Goal: Task Accomplishment & Management: Use online tool/utility

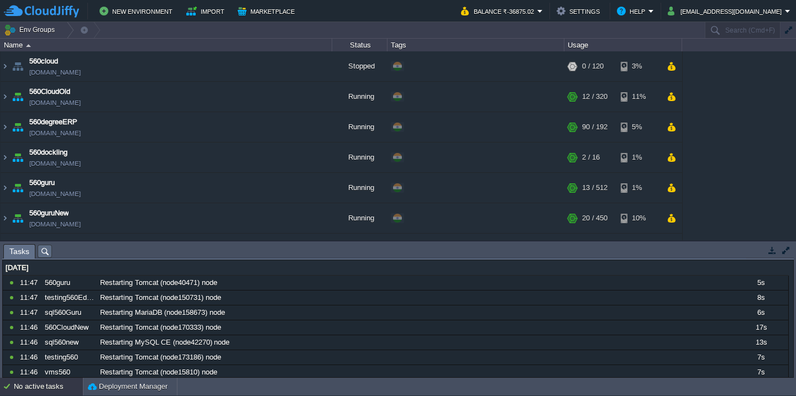
scroll to position [103, 0]
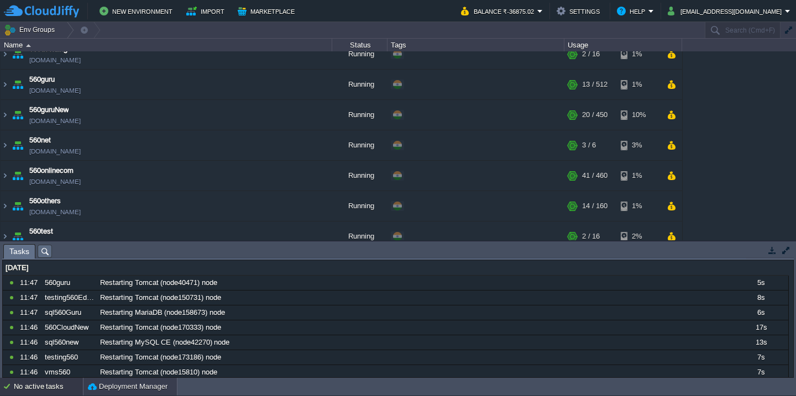
click at [94, 380] on div "Deployment Manager" at bounding box center [129, 387] width 93 height 18
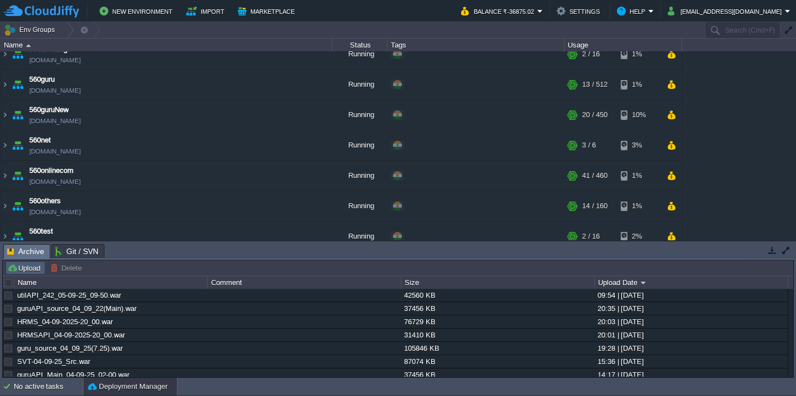
click at [36, 270] on button "Upload" at bounding box center [25, 268] width 36 height 10
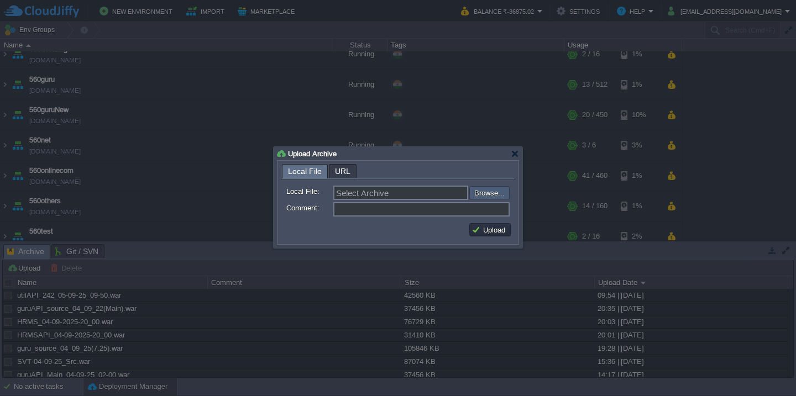
click at [496, 189] on input "file" at bounding box center [440, 192] width 140 height 13
type input "C:\fakepath\vmsAPI-5-9-2025.war"
type input "vmsAPI-5-9-2025.war"
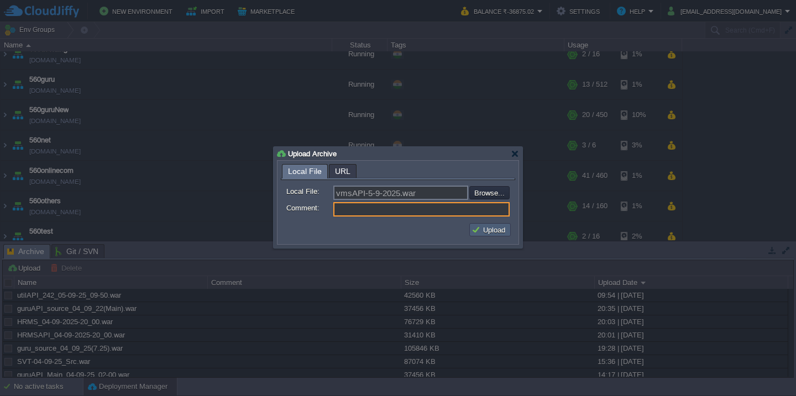
click at [480, 234] on button "Upload" at bounding box center [489, 230] width 37 height 10
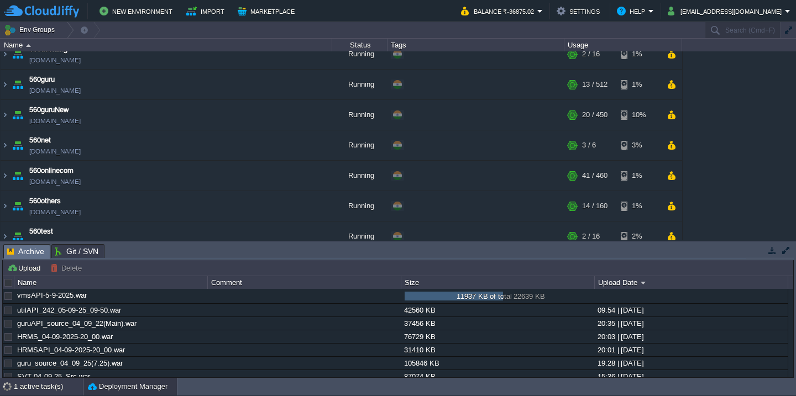
click at [39, 387] on div "1 active task(s)" at bounding box center [48, 387] width 69 height 18
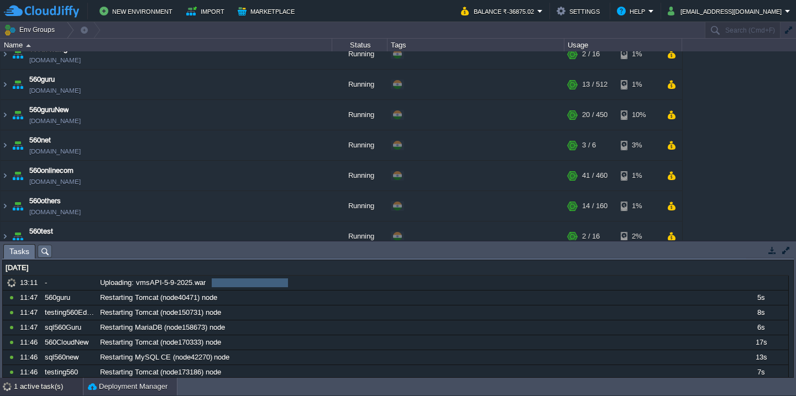
click at [134, 392] on div "Deployment Manager" at bounding box center [129, 387] width 93 height 18
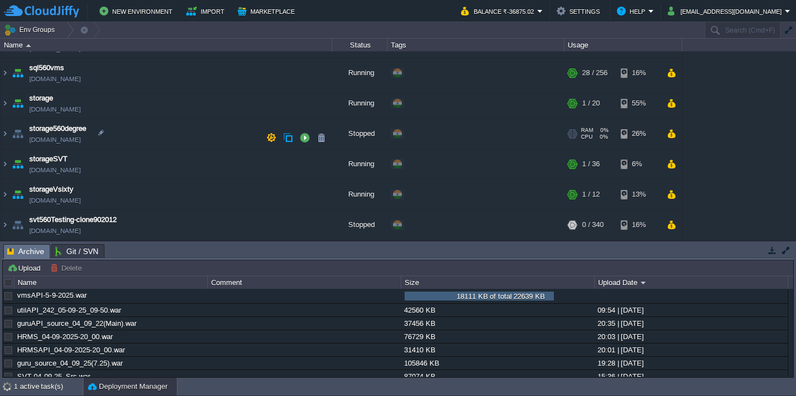
scroll to position [438, 0]
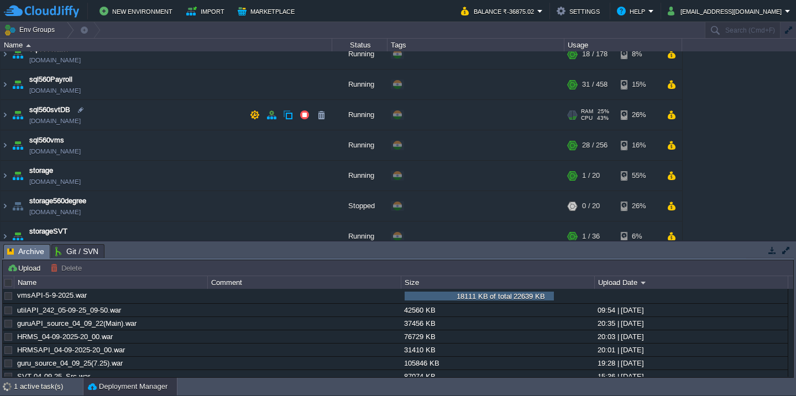
click at [152, 119] on td "sql560svtDB [DOMAIN_NAME]" at bounding box center [167, 115] width 332 height 30
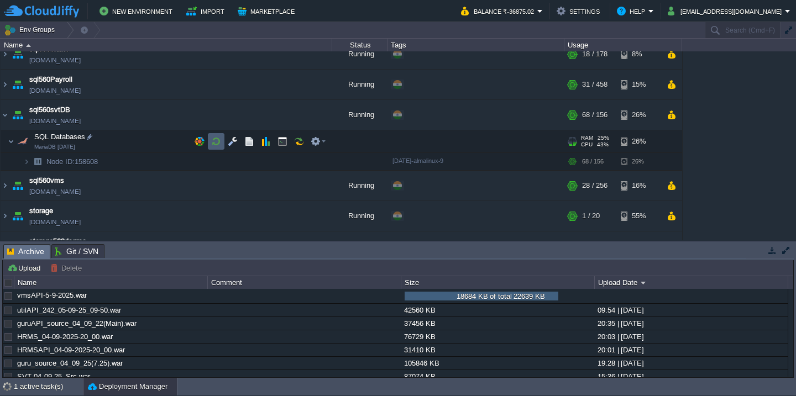
click at [219, 141] on button "button" at bounding box center [216, 141] width 10 height 10
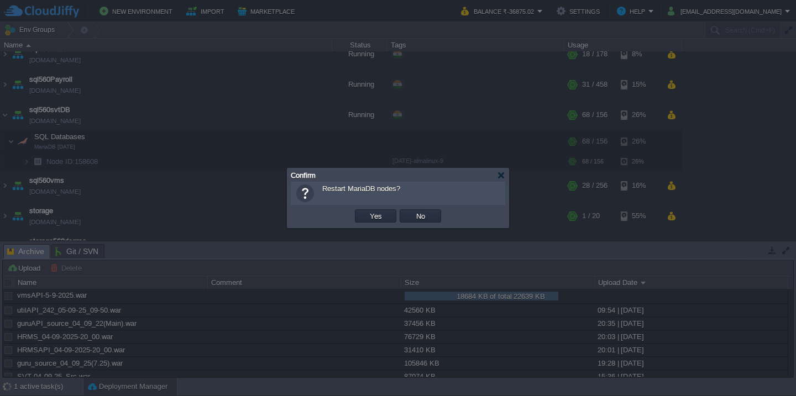
click at [366, 211] on button "Yes" at bounding box center [375, 216] width 19 height 10
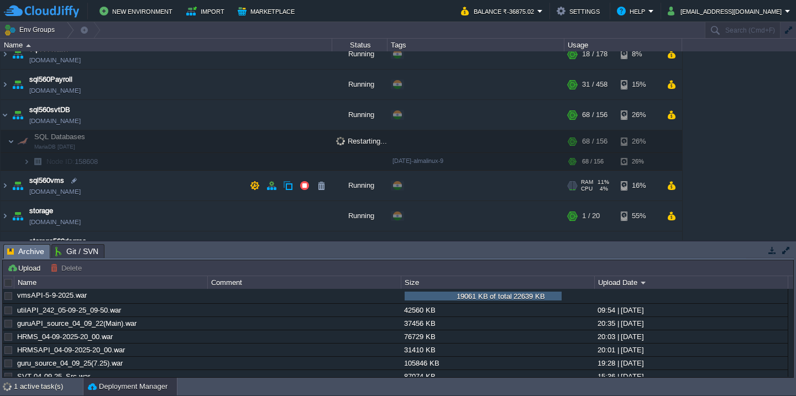
click at [160, 178] on td "sql560vms [DOMAIN_NAME]" at bounding box center [167, 186] width 332 height 30
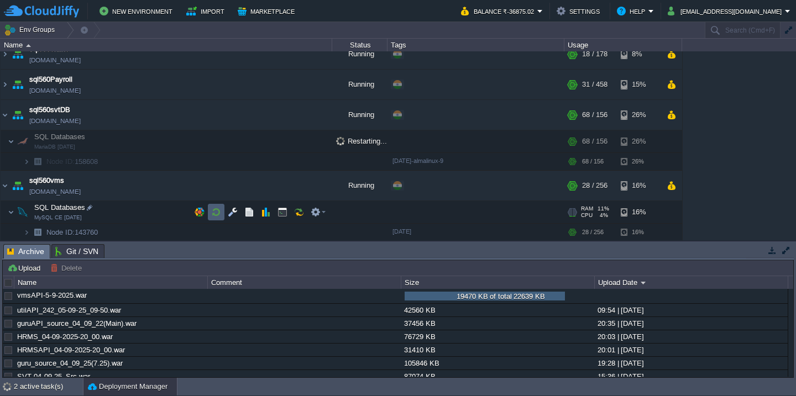
click at [220, 213] on button "button" at bounding box center [216, 212] width 10 height 10
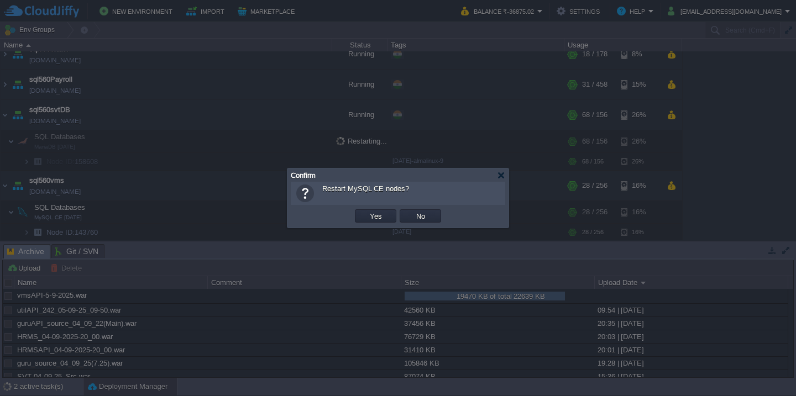
click at [366, 211] on button "Yes" at bounding box center [375, 216] width 19 height 10
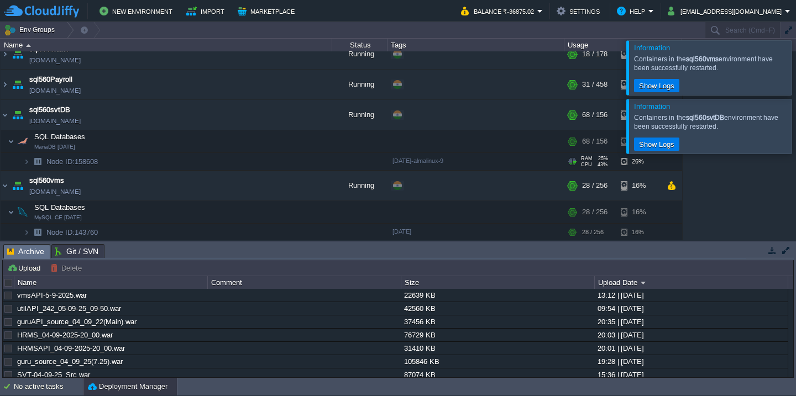
scroll to position [711, 0]
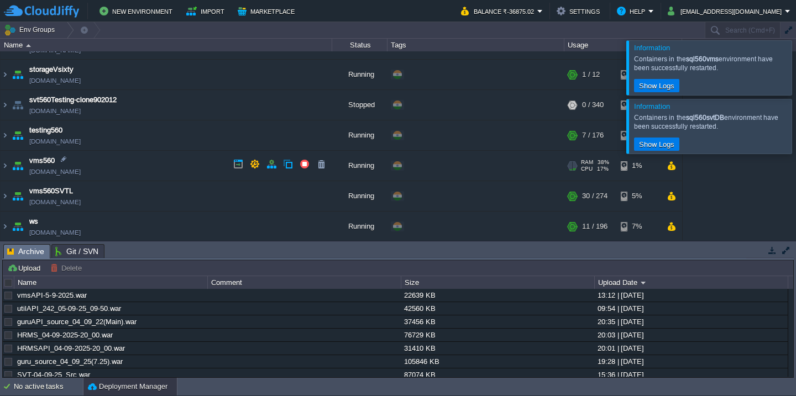
click at [186, 169] on td "vms560 [DOMAIN_NAME]" at bounding box center [167, 166] width 332 height 30
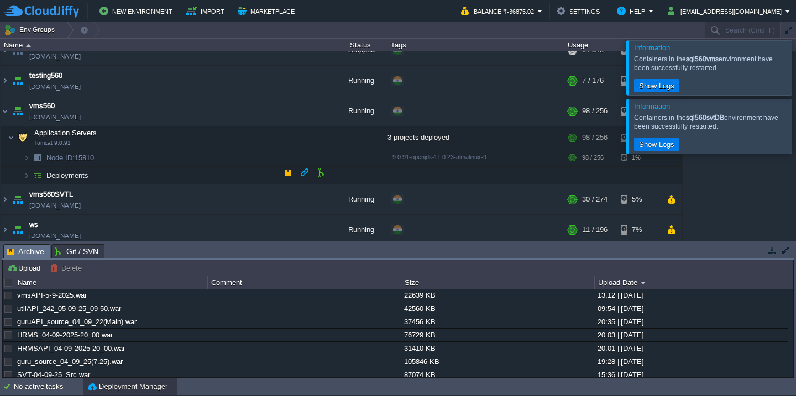
click at [176, 173] on td "Deployments" at bounding box center [167, 176] width 332 height 18
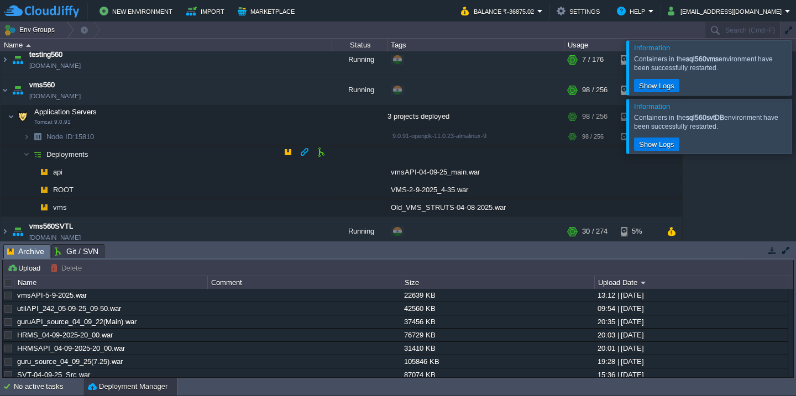
scroll to position [797, 0]
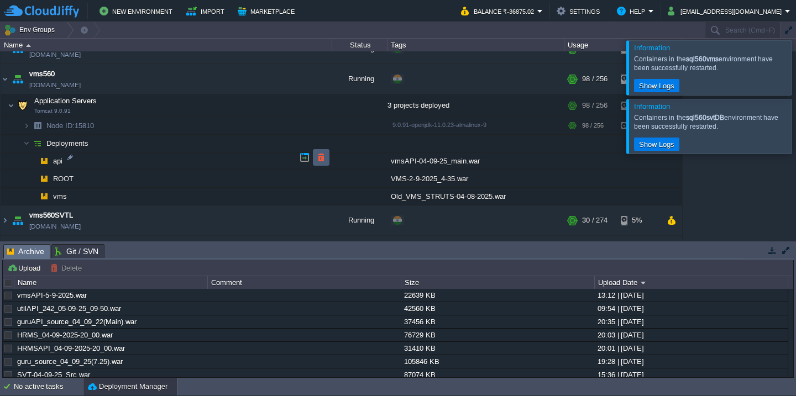
click at [319, 158] on button "button" at bounding box center [321, 157] width 10 height 10
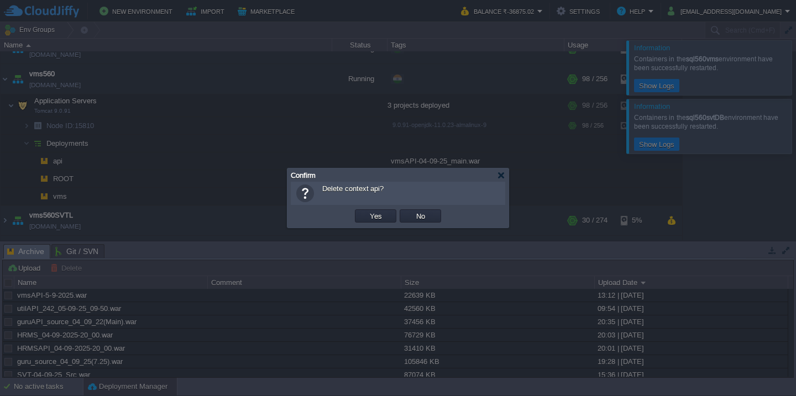
click at [366, 211] on button "Yes" at bounding box center [375, 216] width 19 height 10
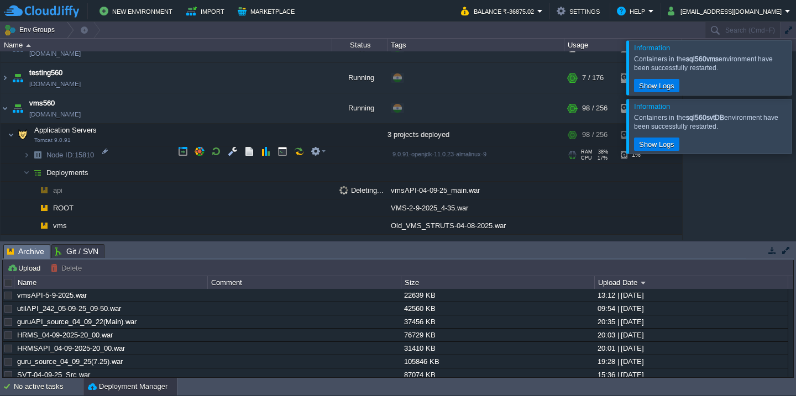
scroll to position [764, 0]
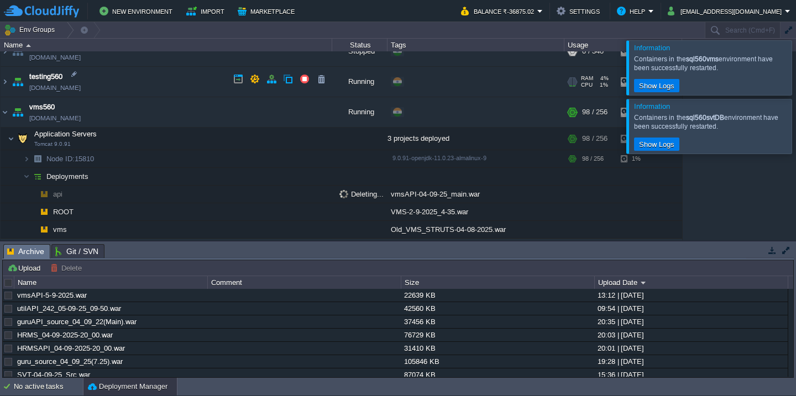
click at [213, 88] on td "testing560 [DOMAIN_NAME]" at bounding box center [167, 82] width 332 height 30
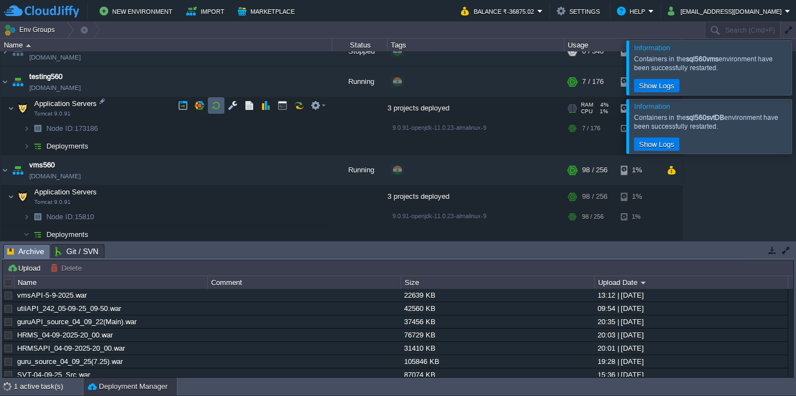
click at [217, 107] on button "button" at bounding box center [216, 106] width 10 height 10
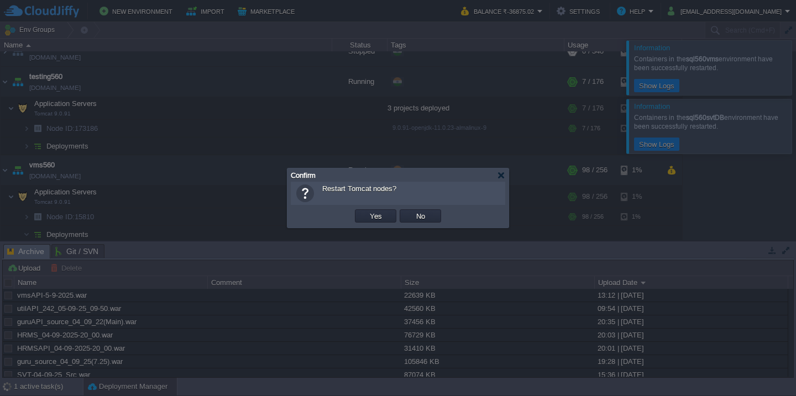
click at [366, 211] on button "Yes" at bounding box center [375, 216] width 19 height 10
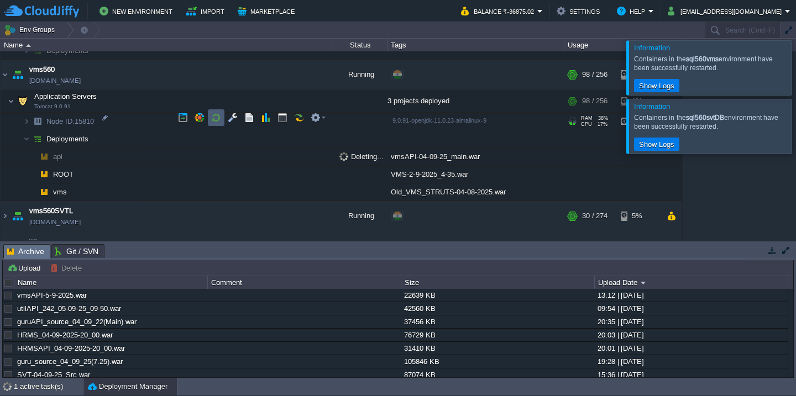
scroll to position [859, 0]
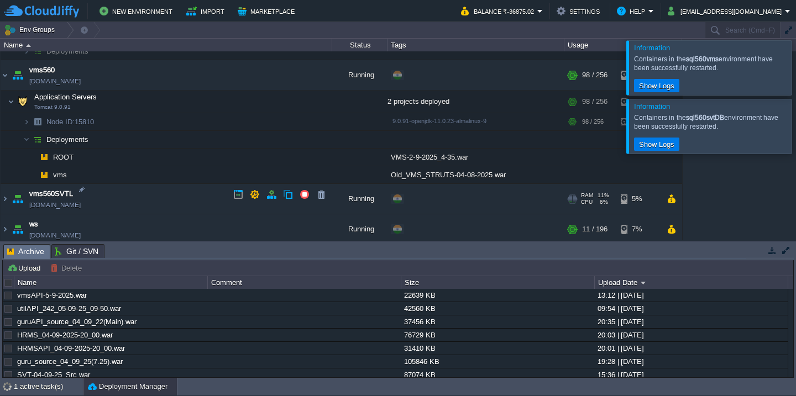
click at [153, 195] on td "vms560SVTL [DOMAIN_NAME]" at bounding box center [167, 199] width 332 height 30
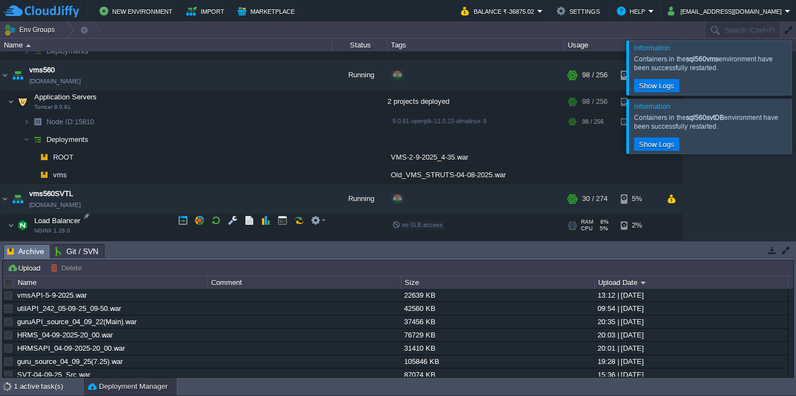
scroll to position [904, 0]
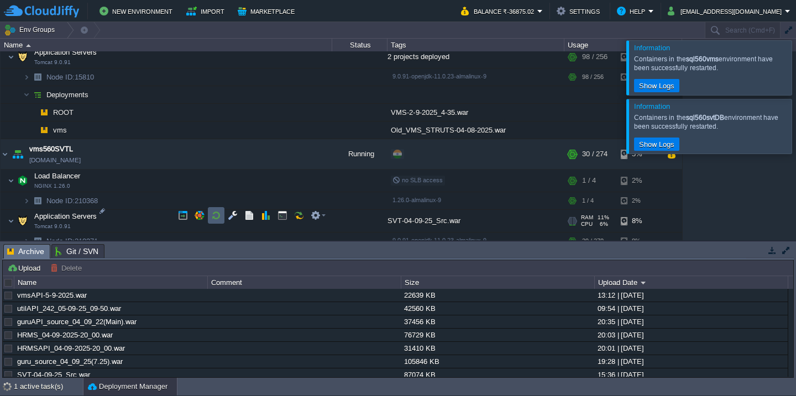
click at [216, 218] on button "button" at bounding box center [216, 216] width 10 height 10
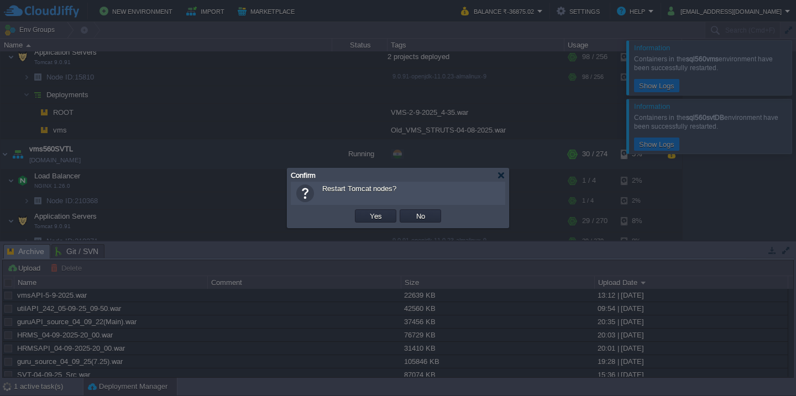
click at [366, 211] on button "Yes" at bounding box center [375, 216] width 19 height 10
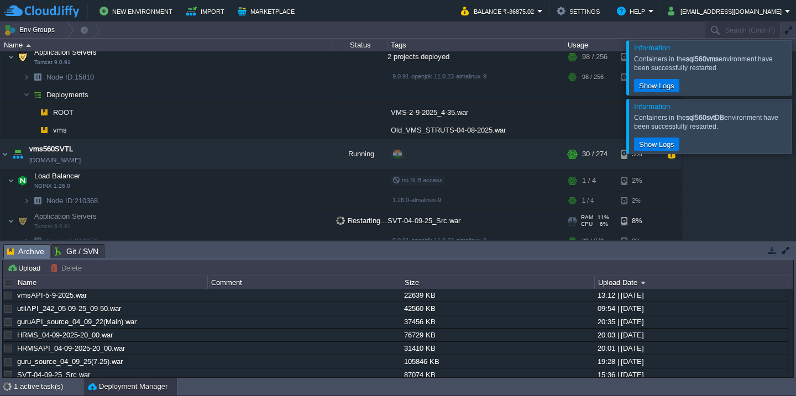
scroll to position [955, 0]
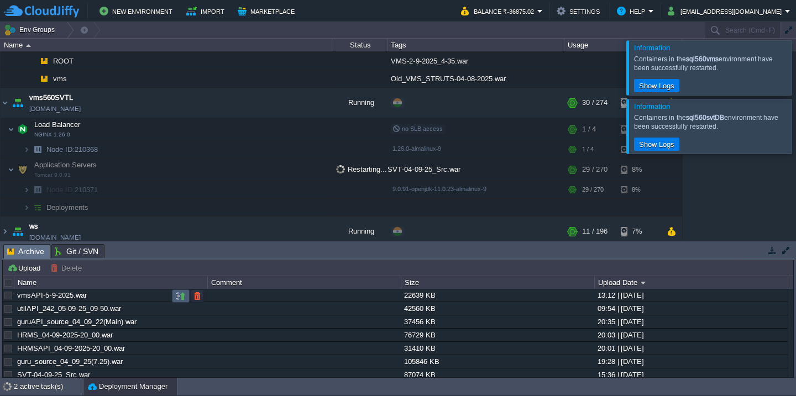
click at [184, 301] on button "button" at bounding box center [181, 296] width 10 height 10
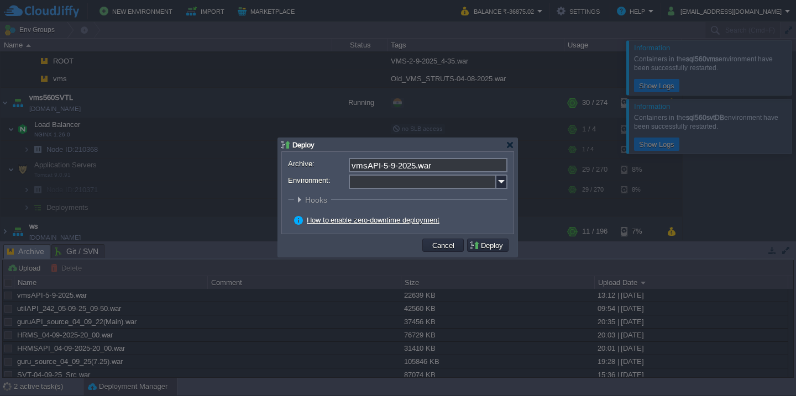
click at [380, 187] on input "Environment:" at bounding box center [423, 182] width 148 height 14
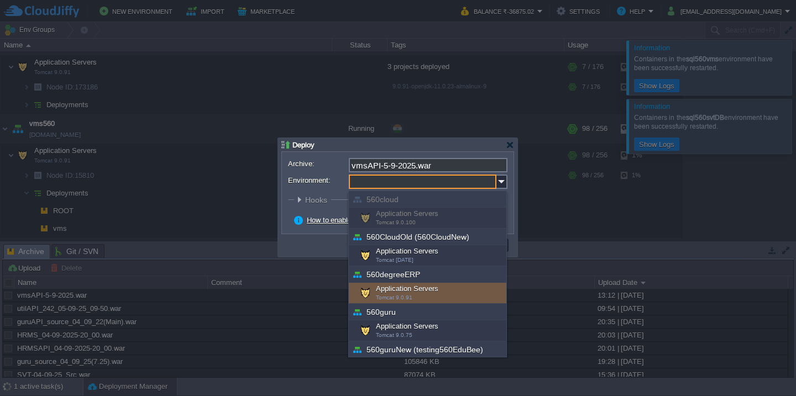
scroll to position [398, 0]
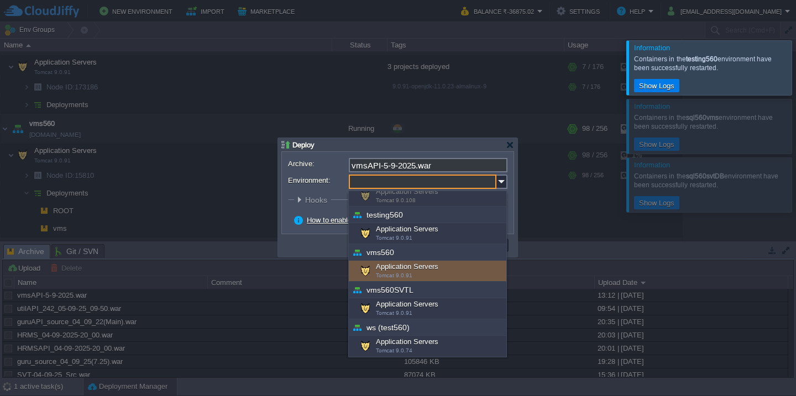
click at [418, 271] on div "Application Servers Tomcat 9.0.91" at bounding box center [427, 271] width 157 height 21
type input "Application Servers (vms560)"
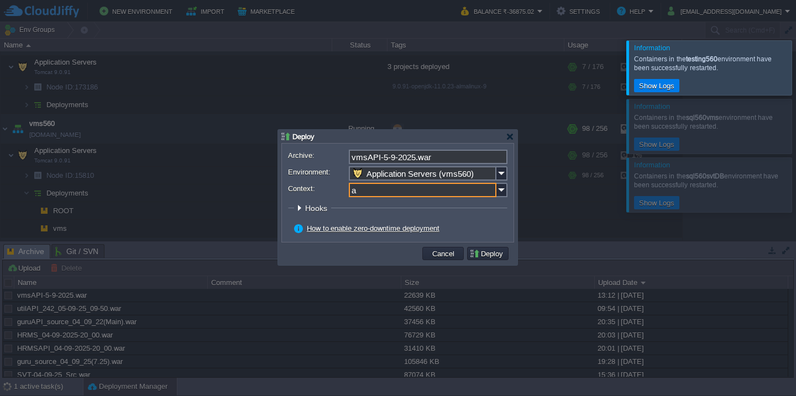
scroll to position [881, 0]
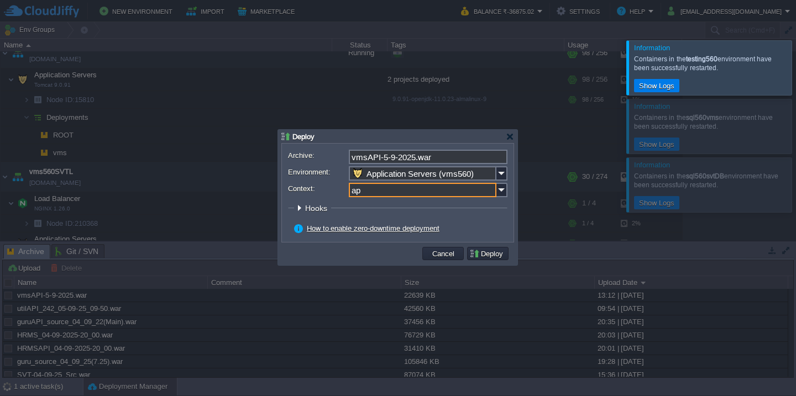
type input "api"
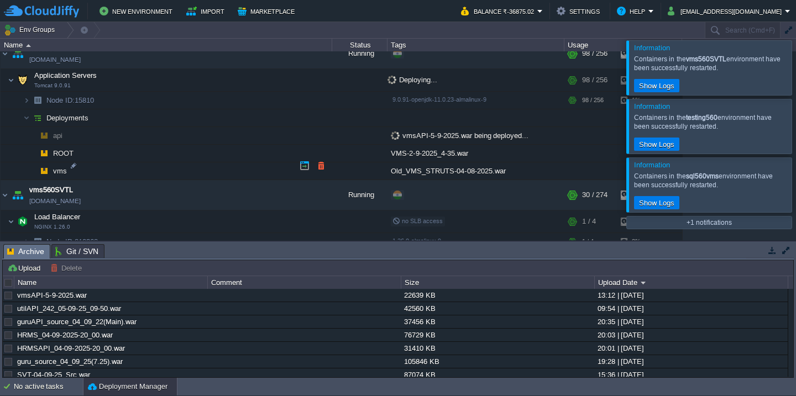
scroll to position [973, 0]
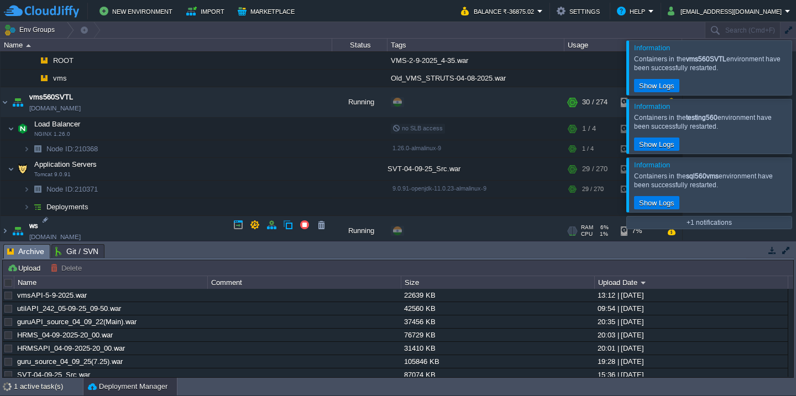
click at [159, 222] on td "ws [DOMAIN_NAME]" at bounding box center [167, 232] width 332 height 30
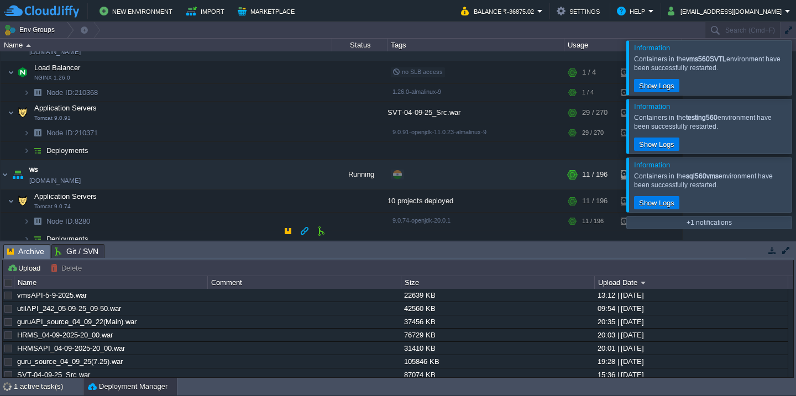
click at [159, 234] on td "Deployments" at bounding box center [167, 239] width 332 height 18
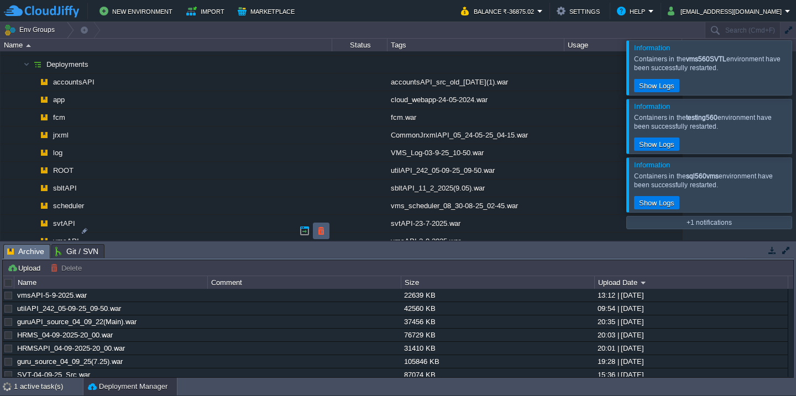
click at [321, 231] on button "button" at bounding box center [321, 231] width 10 height 10
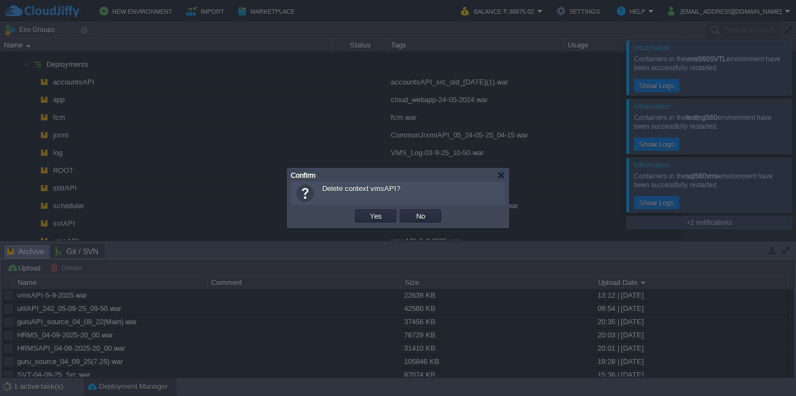
click at [366, 211] on button "Yes" at bounding box center [375, 216] width 19 height 10
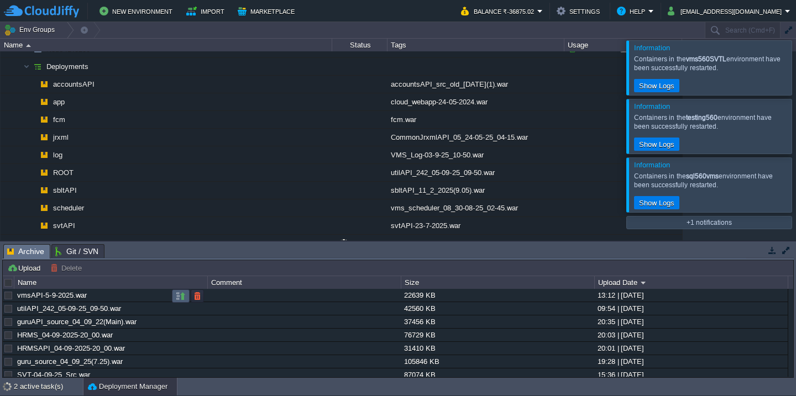
click at [177, 296] on button "button" at bounding box center [181, 296] width 10 height 10
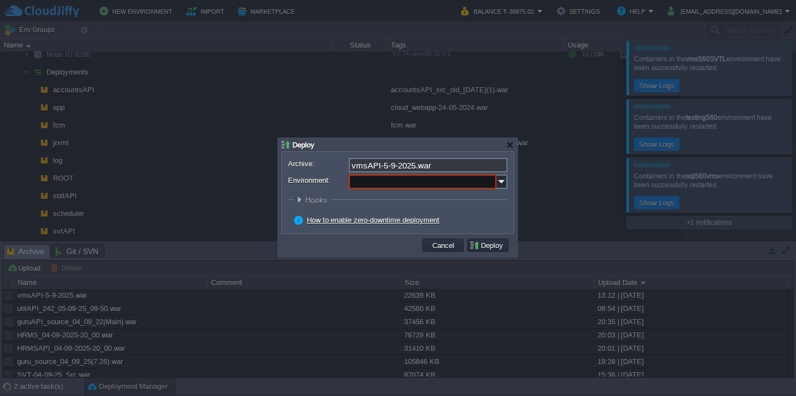
scroll to position [1161, 0]
click at [388, 178] on input "Environment:" at bounding box center [423, 182] width 148 height 14
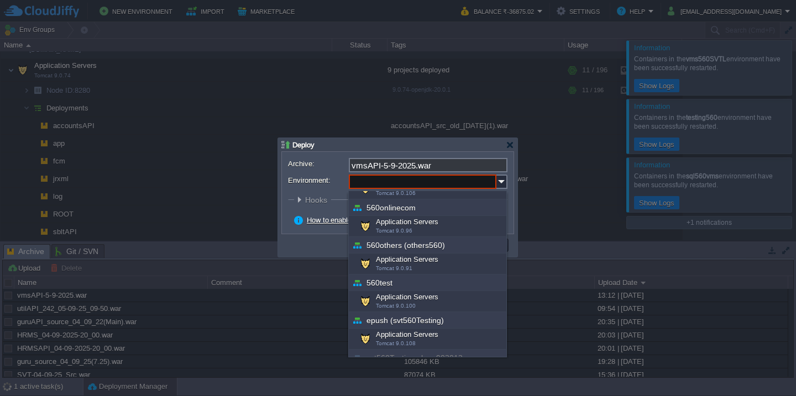
scroll to position [398, 0]
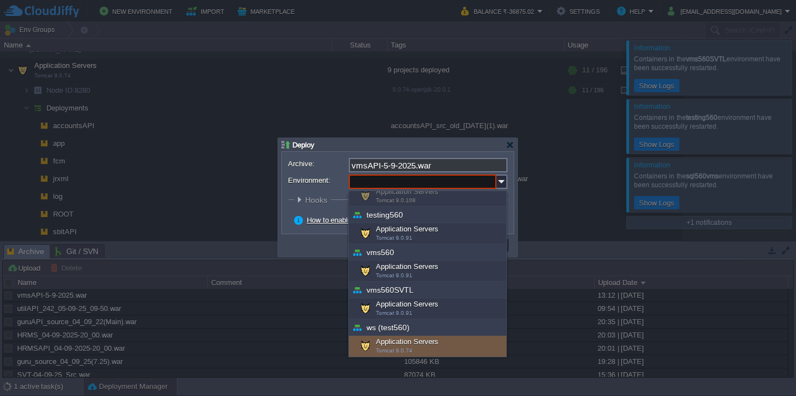
click at [385, 344] on div "Application Servers Tomcat 9.0.74" at bounding box center [427, 346] width 157 height 21
type input "Application Servers (ws (test560))"
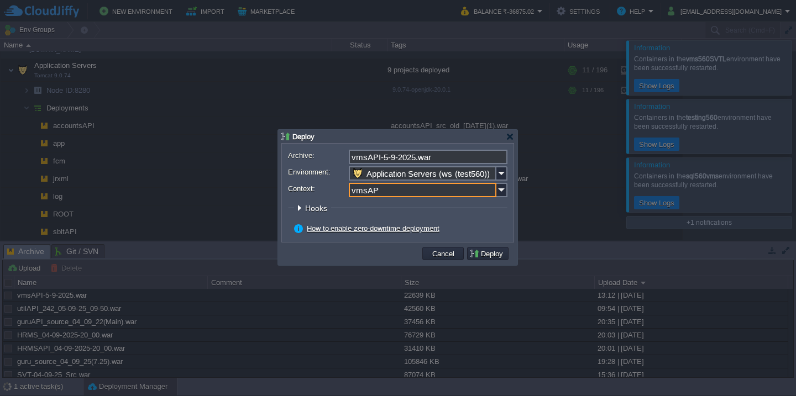
type input "vmsAPI"
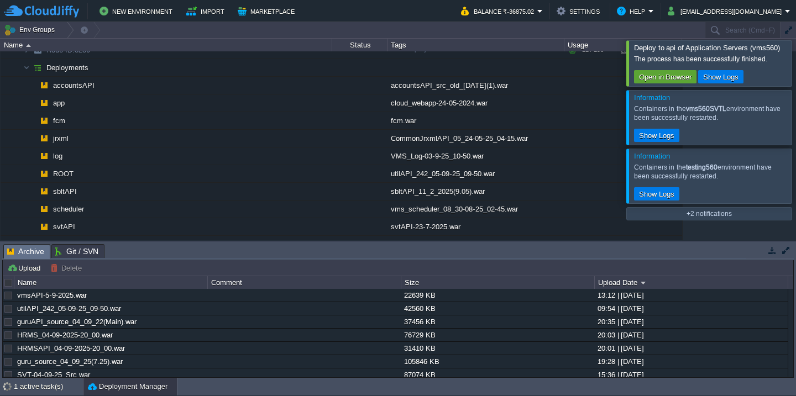
scroll to position [891, 0]
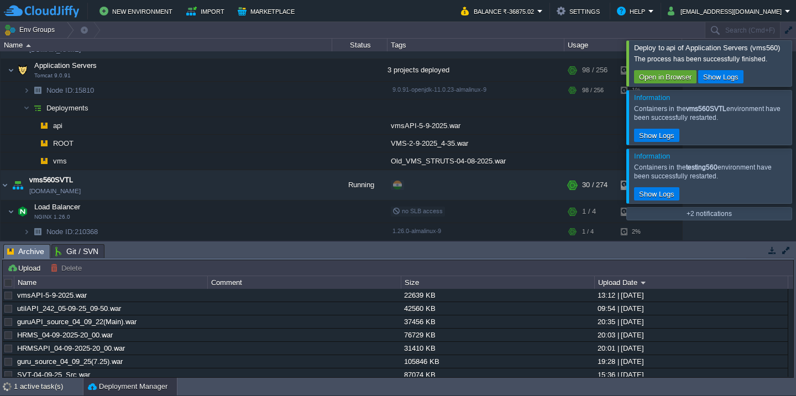
click at [795, 52] on div at bounding box center [809, 62] width 0 height 45
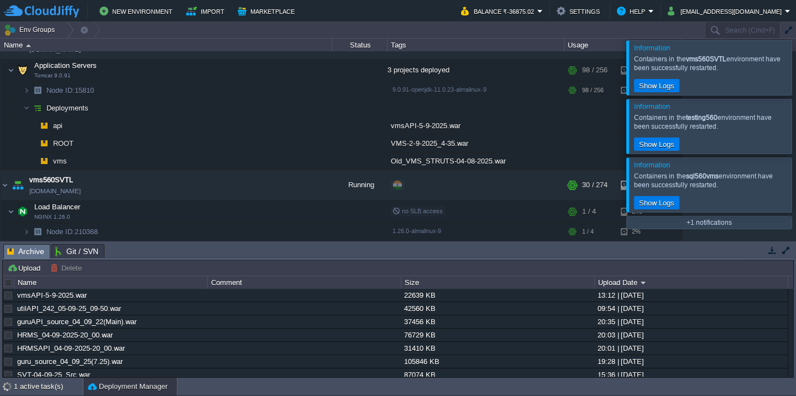
click at [795, 52] on div at bounding box center [809, 67] width 0 height 54
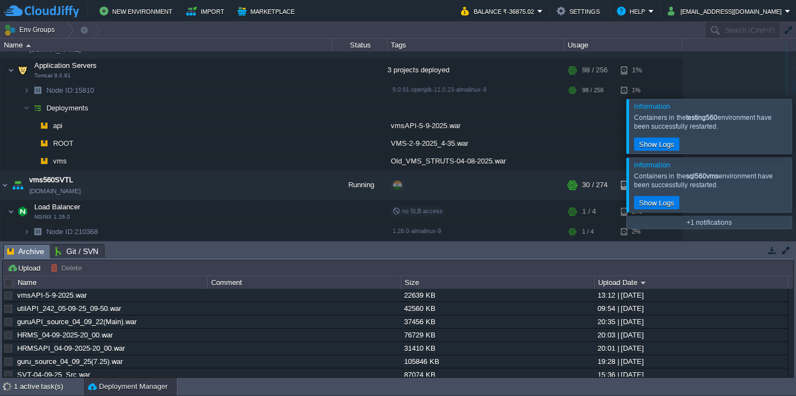
click at [791, 99] on div at bounding box center [791, 126] width 0 height 54
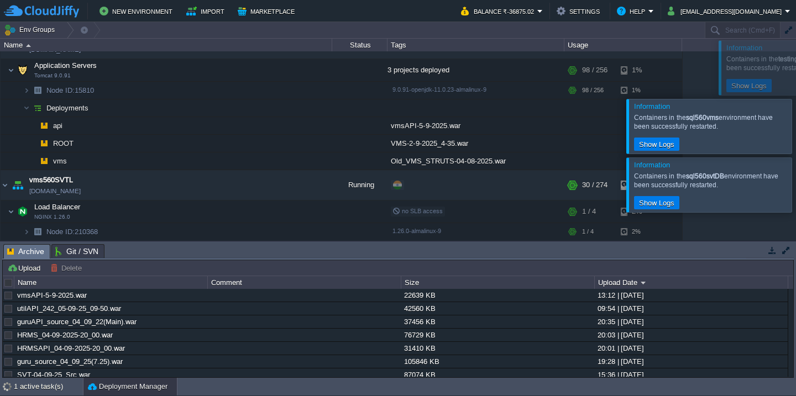
click at [791, 99] on div at bounding box center [791, 126] width 0 height 54
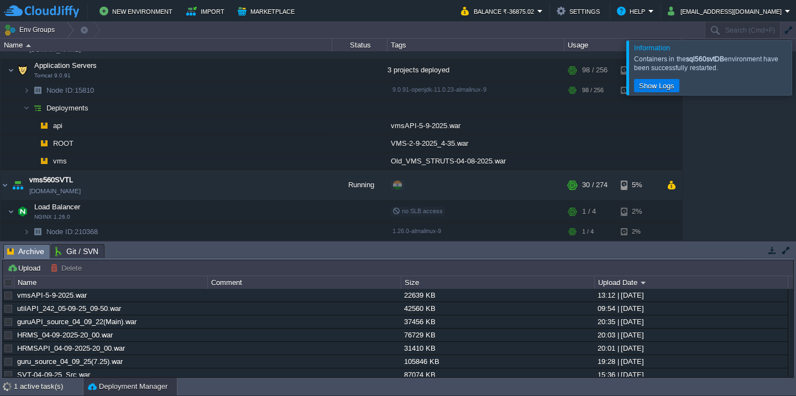
click at [791, 52] on div at bounding box center [791, 68] width 0 height 54
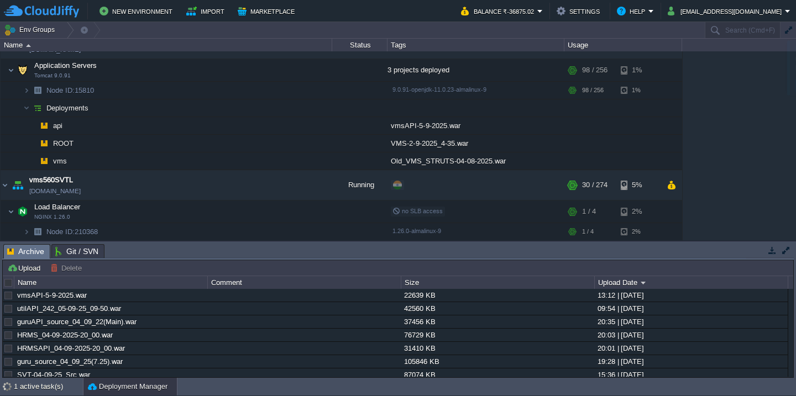
click at [782, 52] on div "560cloud [DOMAIN_NAME] Stopped + Add to Env Group RAM 0% CPU 0% 0 / 120 3% 560C…" at bounding box center [398, 145] width 796 height 189
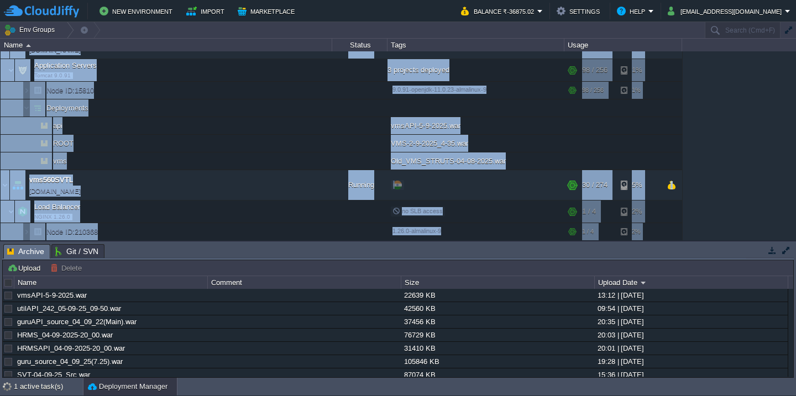
click at [733, 121] on div "560cloud [DOMAIN_NAME] Stopped + Add to Env Group RAM 0% CPU 0% 0 / 120 3% 560C…" at bounding box center [398, 145] width 796 height 189
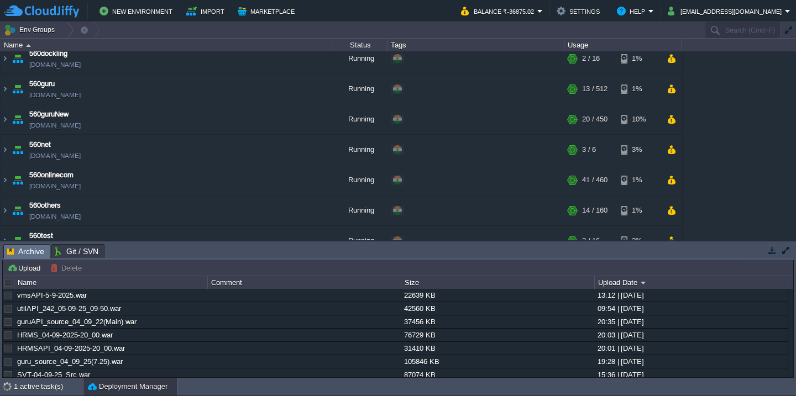
scroll to position [0, 0]
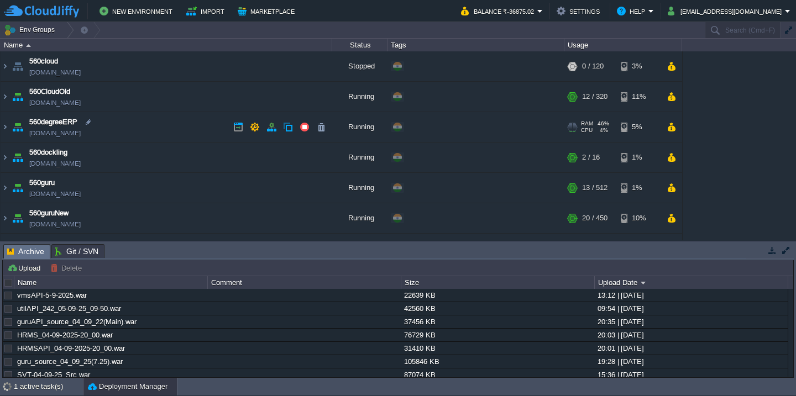
click at [165, 136] on td "560degreeERP [DOMAIN_NAME]" at bounding box center [167, 127] width 332 height 30
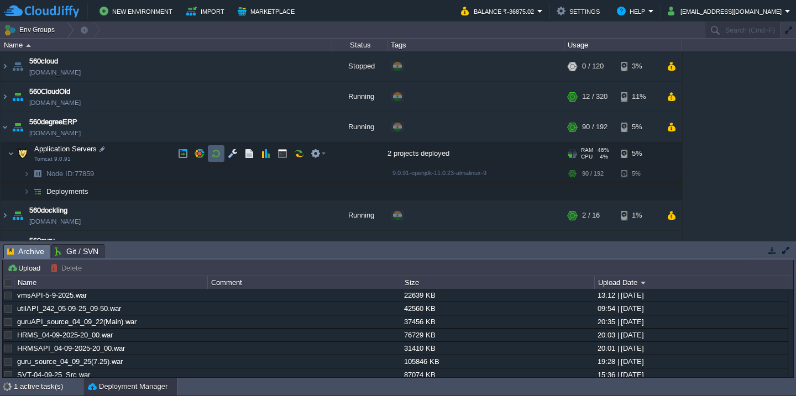
click at [216, 155] on button "button" at bounding box center [216, 154] width 10 height 10
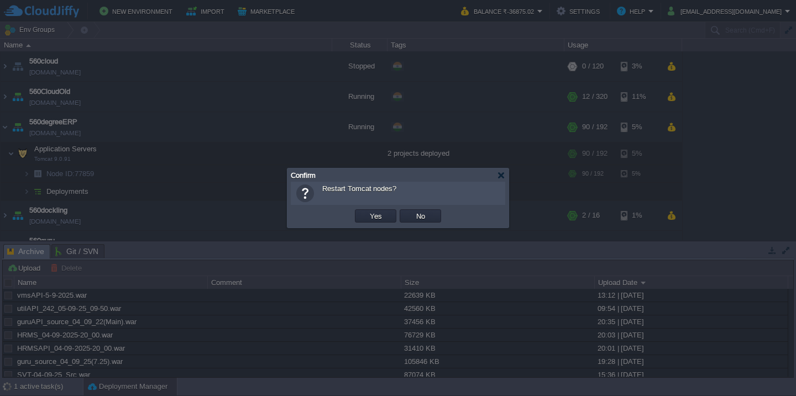
click at [366, 211] on button "Yes" at bounding box center [375, 216] width 19 height 10
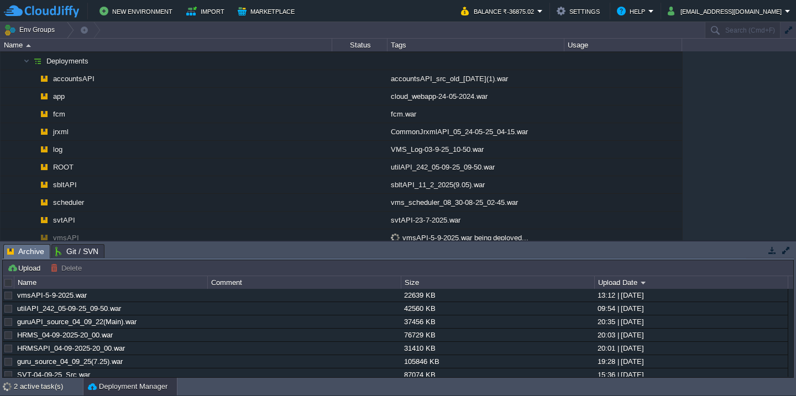
scroll to position [92, 0]
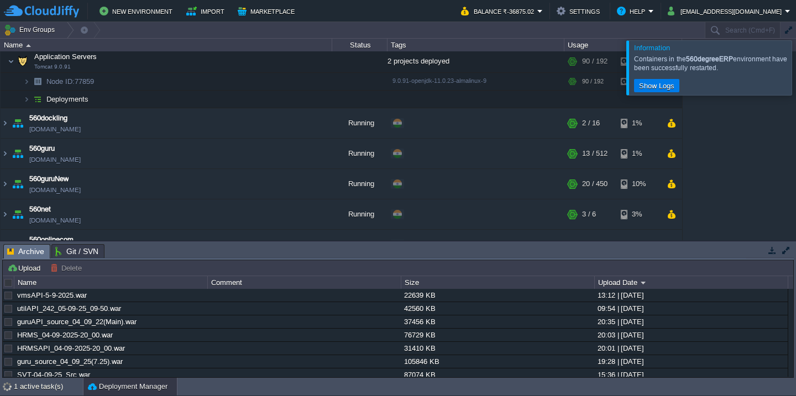
click at [795, 78] on div at bounding box center [809, 67] width 0 height 54
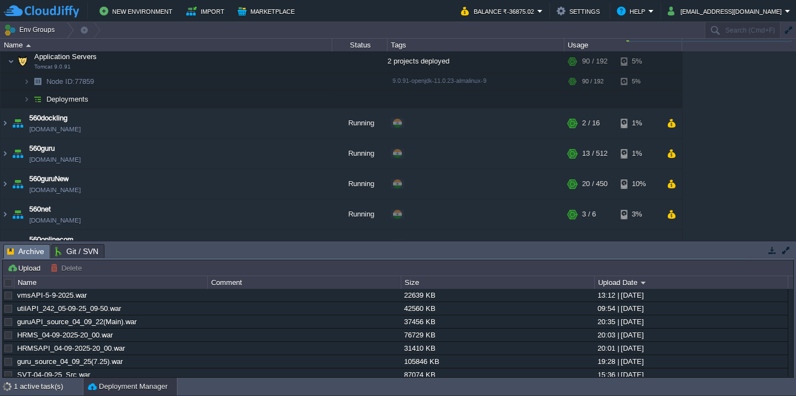
scroll to position [1227, 0]
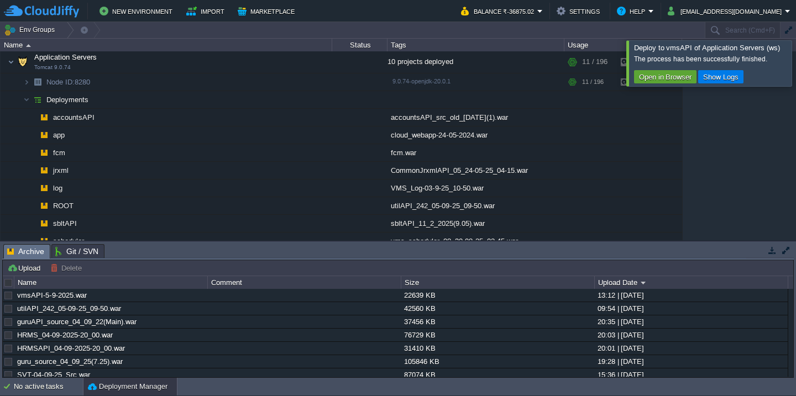
click at [795, 60] on div at bounding box center [809, 62] width 0 height 45
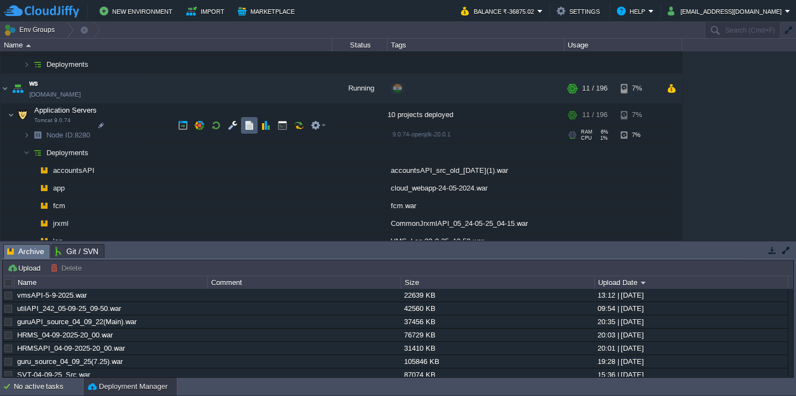
scroll to position [1165, 0]
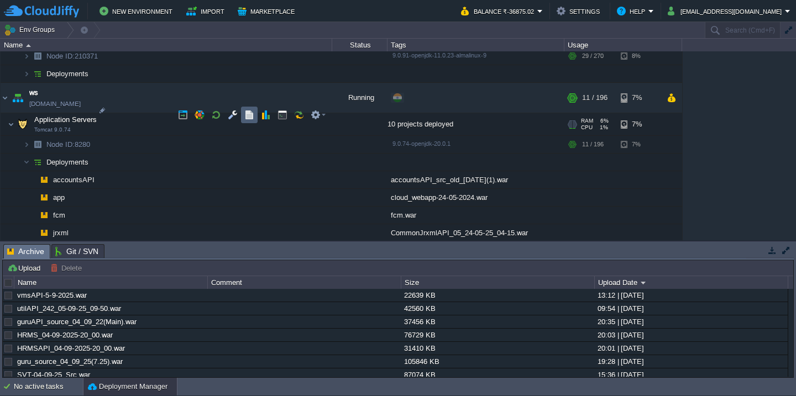
click at [249, 120] on td at bounding box center [249, 115] width 17 height 17
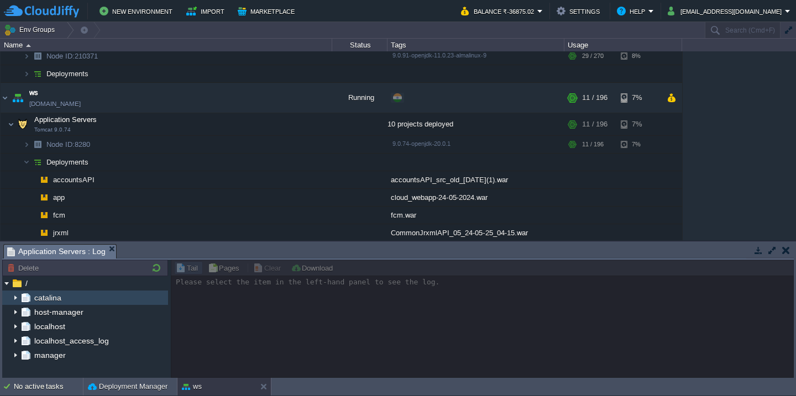
click at [16, 294] on img at bounding box center [15, 298] width 9 height 14
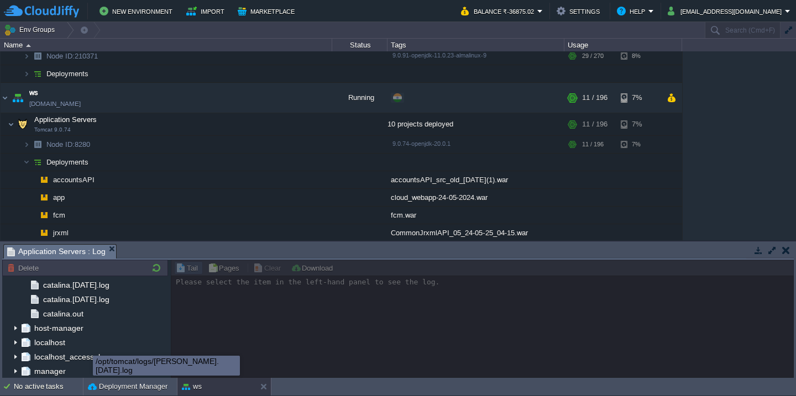
scroll to position [1307, 0]
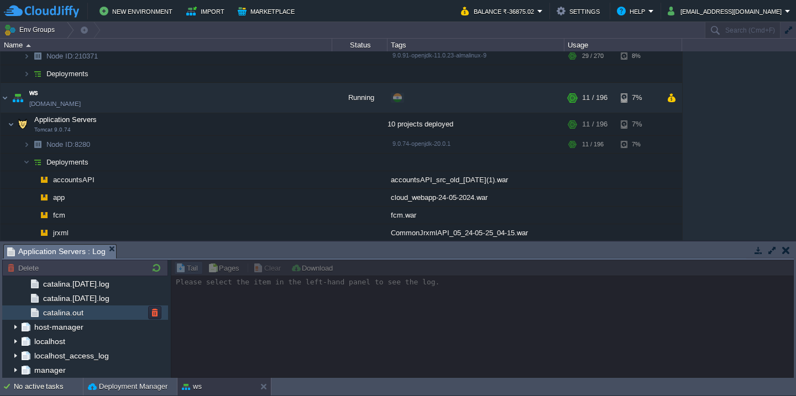
click at [124, 310] on div "catalina.out" at bounding box center [85, 313] width 166 height 14
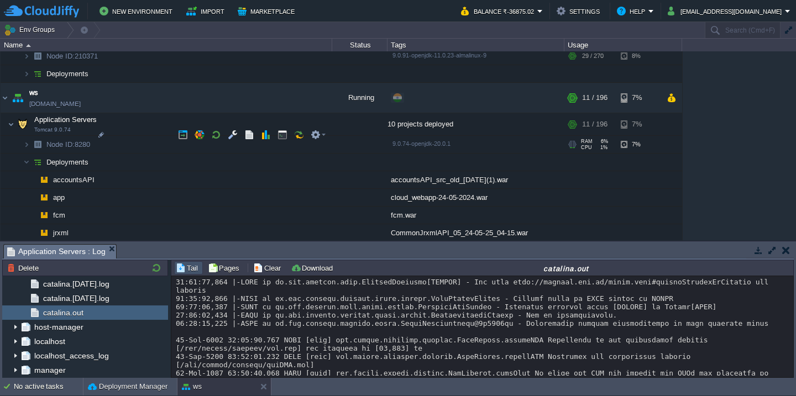
scroll to position [28450, 0]
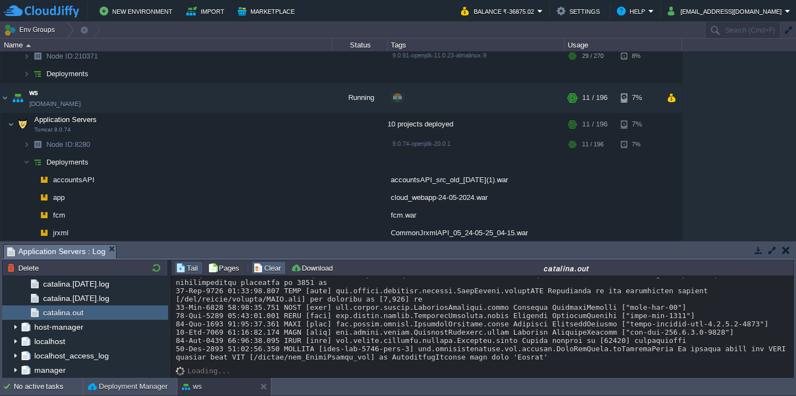
click at [262, 267] on button "Clear" at bounding box center [268, 268] width 31 height 10
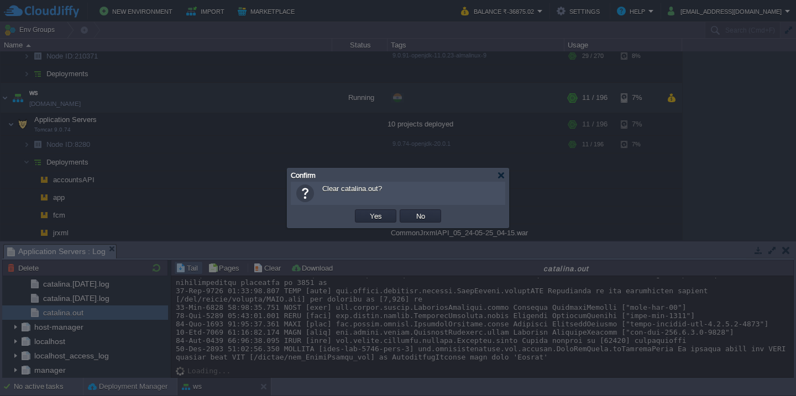
click at [366, 211] on button "Yes" at bounding box center [375, 216] width 19 height 10
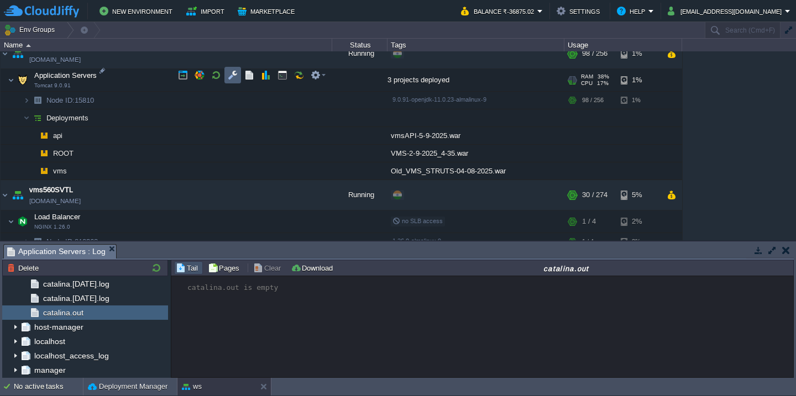
scroll to position [0, 0]
click at [248, 71] on button "button" at bounding box center [249, 75] width 10 height 10
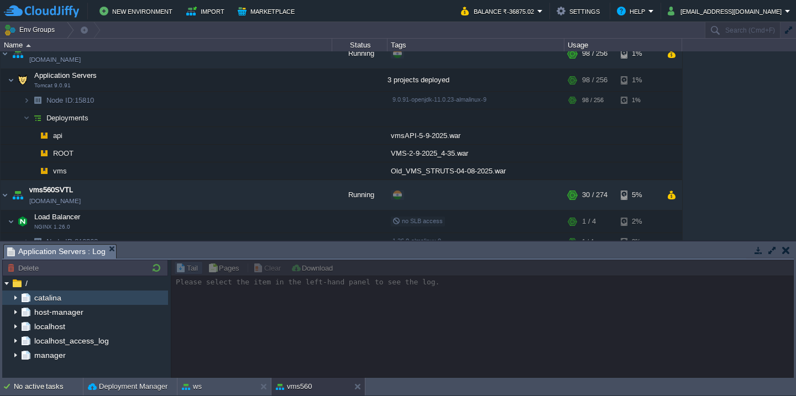
click at [14, 298] on img at bounding box center [15, 298] width 9 height 14
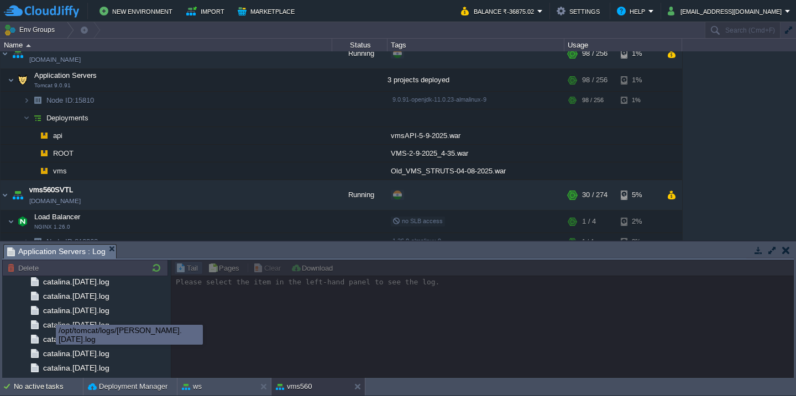
scroll to position [1307, 0]
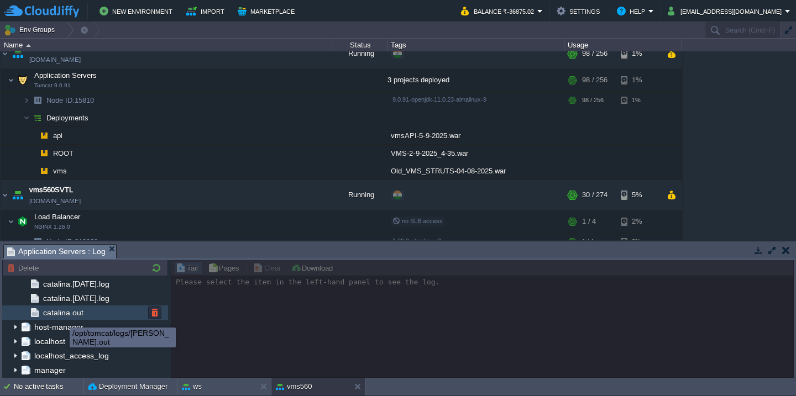
click at [64, 313] on span "catalina.out" at bounding box center [63, 313] width 44 height 10
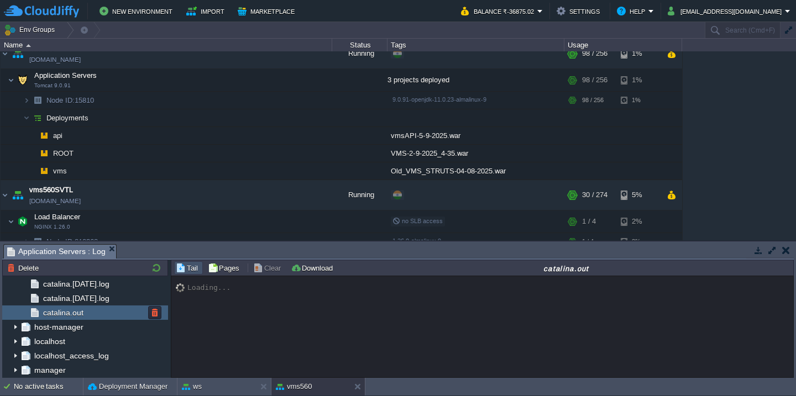
scroll to position [15348, 0]
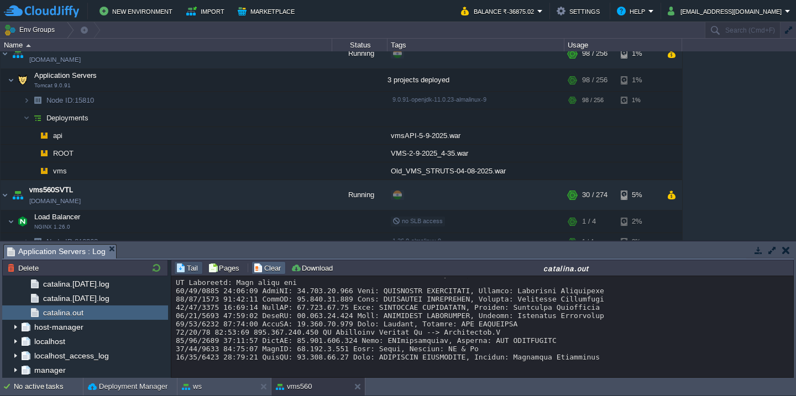
click at [262, 264] on button "Clear" at bounding box center [268, 268] width 31 height 10
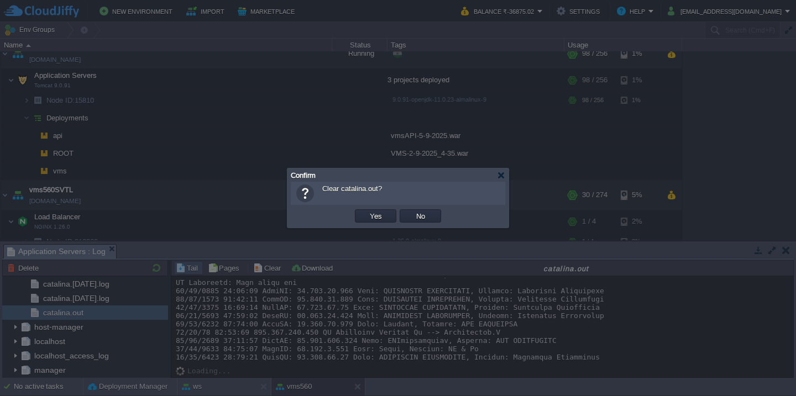
click at [366, 211] on button "Yes" at bounding box center [375, 216] width 19 height 10
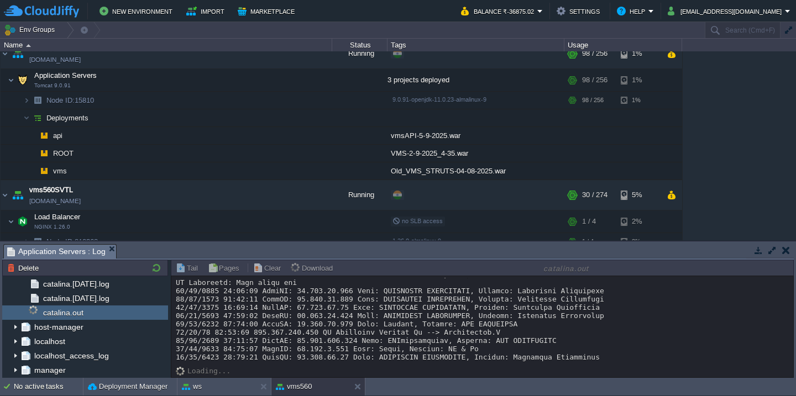
scroll to position [0, 0]
